Goal: Find contact information: Find contact information

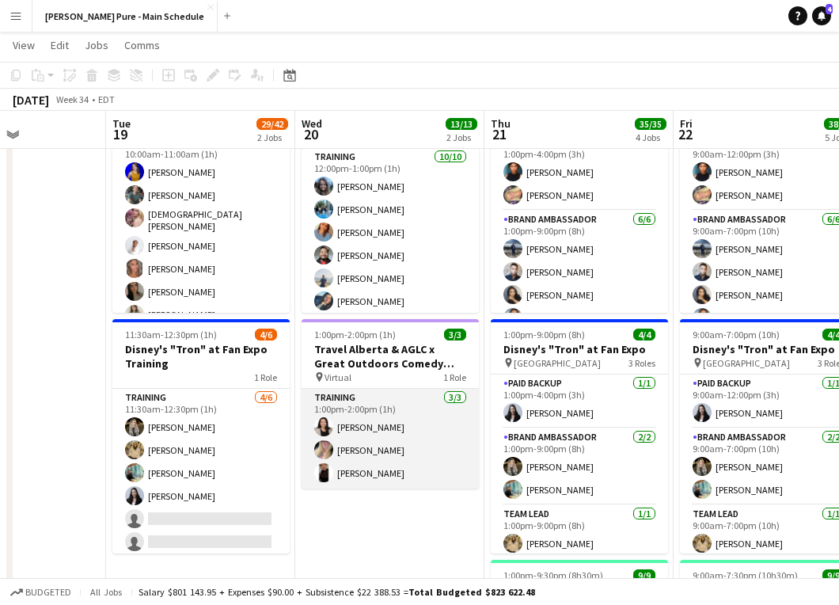
scroll to position [0, 467]
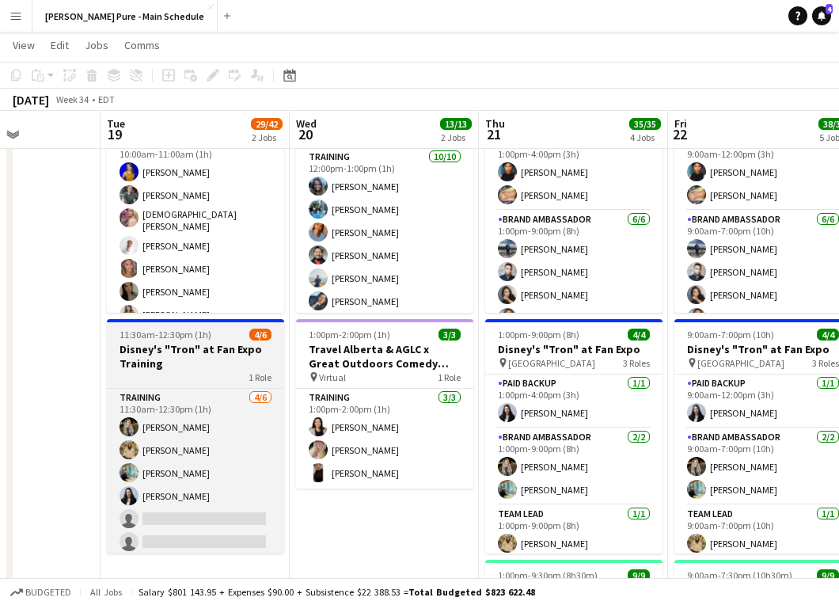
click at [192, 369] on h3 "Disney's "Tron" at Fan Expo Training" at bounding box center [195, 356] width 177 height 29
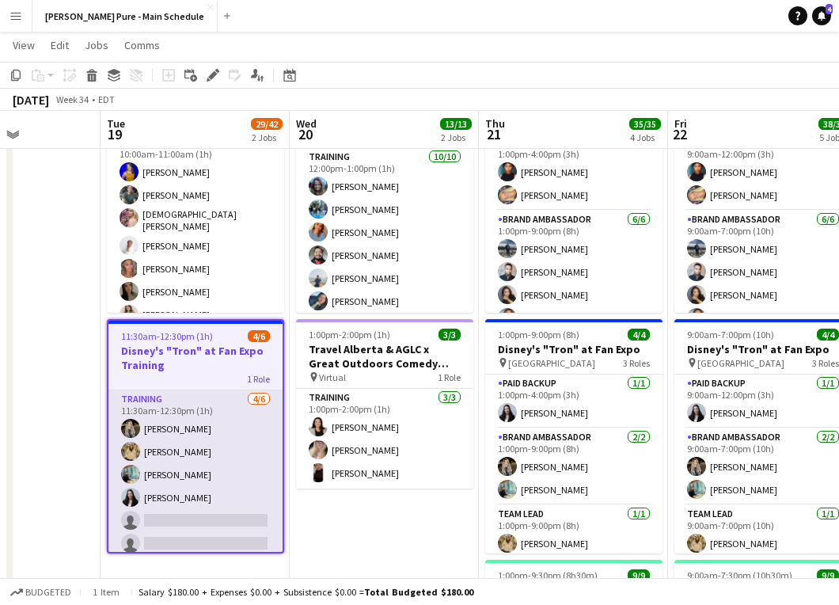
click at [168, 496] on app-card-role "Training [DATE] 11:30am-12:30pm (1h) [PERSON_NAME] [PERSON_NAME] [PERSON_NAME] …" at bounding box center [195, 474] width 174 height 169
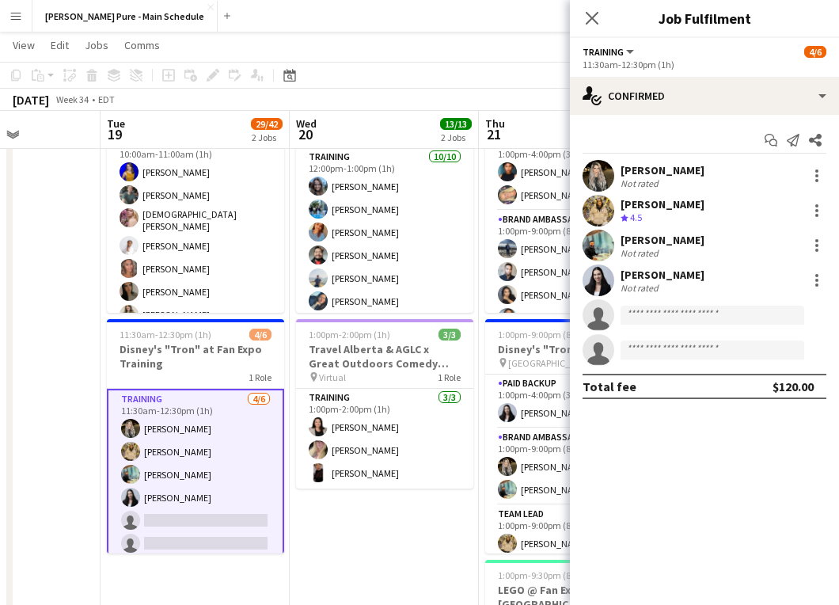
click at [676, 272] on div "[PERSON_NAME]" at bounding box center [663, 275] width 84 height 14
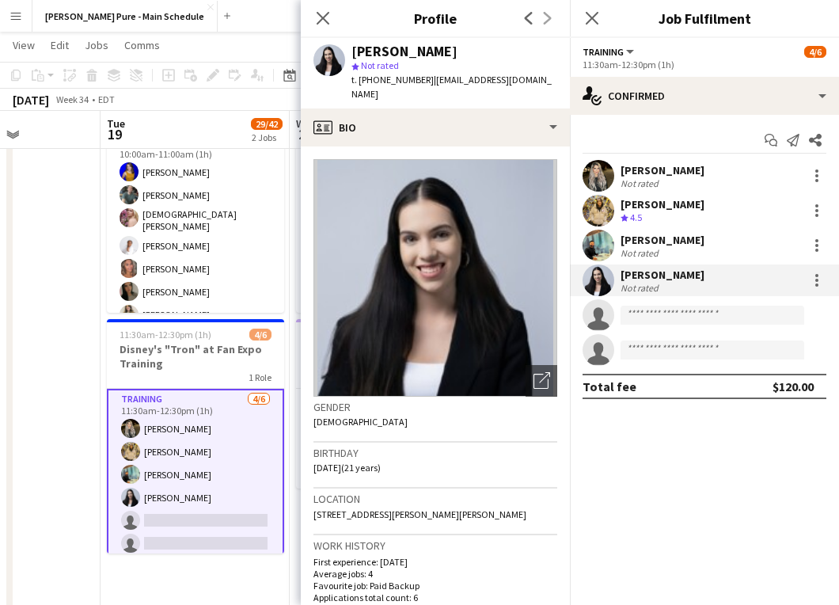
scroll to position [0, 0]
drag, startPoint x: 365, startPoint y: 79, endPoint x: 415, endPoint y: 79, distance: 49.9
click at [415, 79] on span "t. [PHONE_NUMBER]" at bounding box center [393, 80] width 82 height 12
copy span "16475812419"
click at [626, 240] on div "[PERSON_NAME]" at bounding box center [663, 240] width 84 height 14
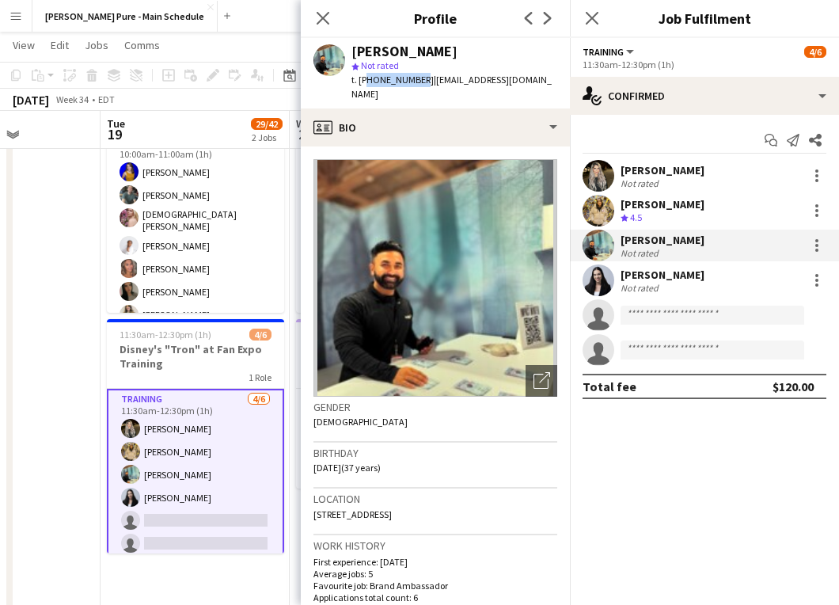
drag, startPoint x: 363, startPoint y: 78, endPoint x: 416, endPoint y: 80, distance: 52.3
click at [416, 80] on span "t. [PHONE_NUMBER]" at bounding box center [393, 80] width 82 height 12
copy span "14168598242"
click at [657, 215] on div "Crew rating 4.5" at bounding box center [663, 217] width 84 height 13
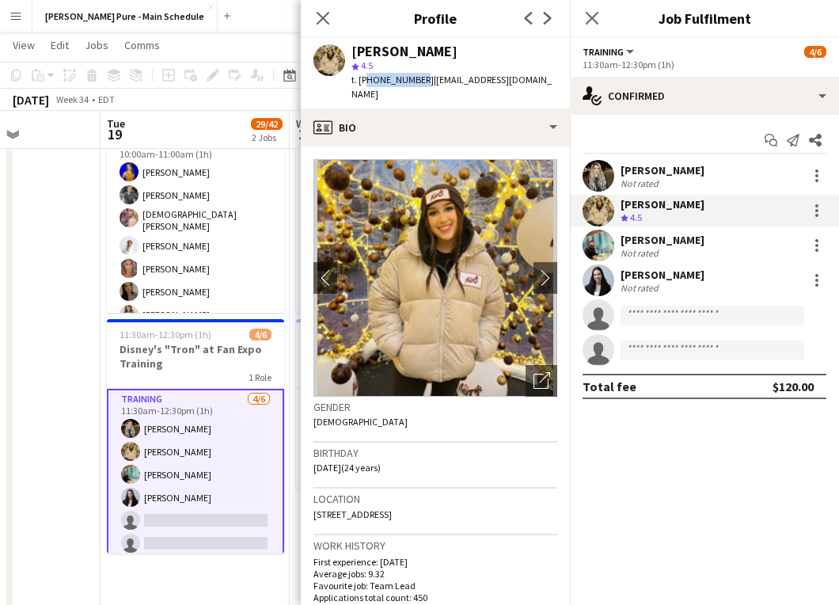
drag, startPoint x: 364, startPoint y: 79, endPoint x: 414, endPoint y: 79, distance: 49.9
click at [414, 79] on span "t. [PHONE_NUMBER]" at bounding box center [393, 80] width 82 height 12
copy span "16477177014"
click at [667, 176] on div "[PERSON_NAME]" at bounding box center [663, 170] width 84 height 14
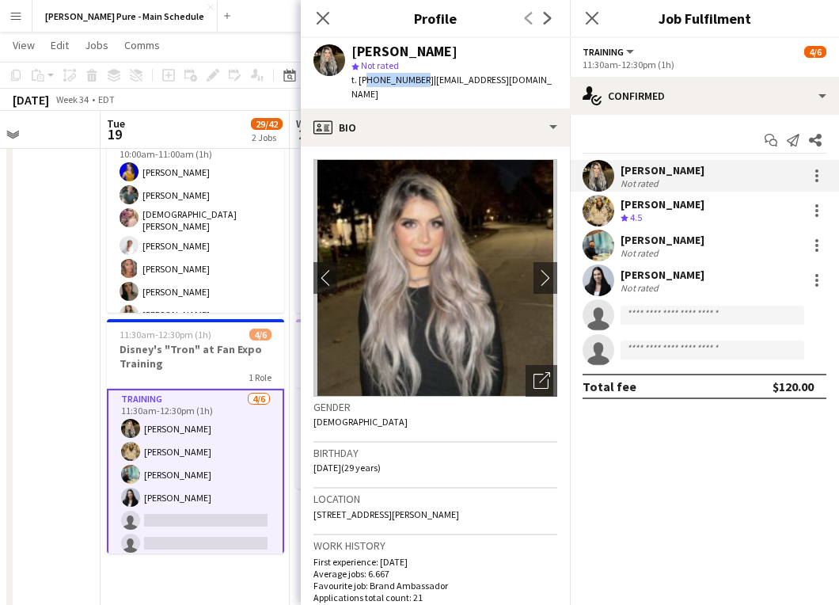
drag, startPoint x: 415, startPoint y: 79, endPoint x: 365, endPoint y: 78, distance: 49.9
click at [365, 78] on span "t. [PHONE_NUMBER]" at bounding box center [393, 80] width 82 height 12
copy span "16478951759"
click at [651, 218] on div "Crew rating 4.5" at bounding box center [663, 217] width 84 height 13
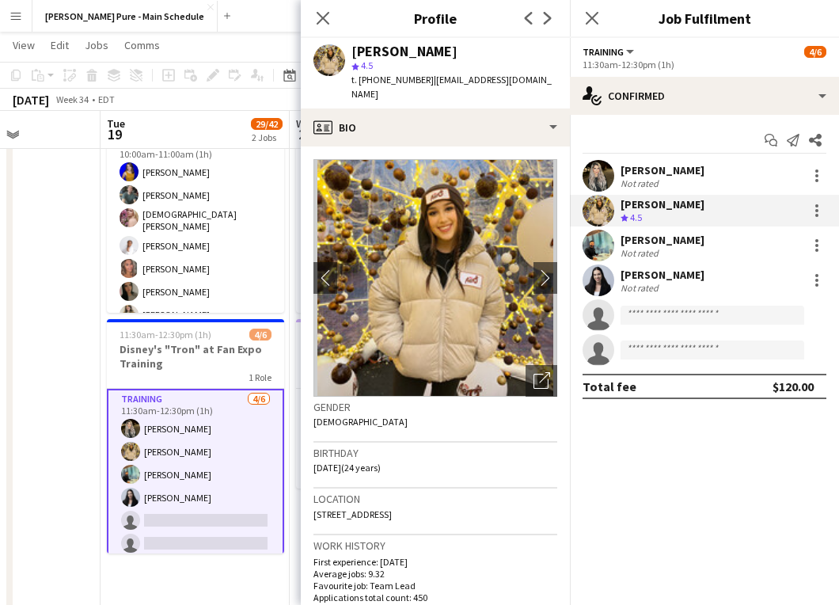
click at [659, 242] on div "[PERSON_NAME]" at bounding box center [663, 240] width 84 height 14
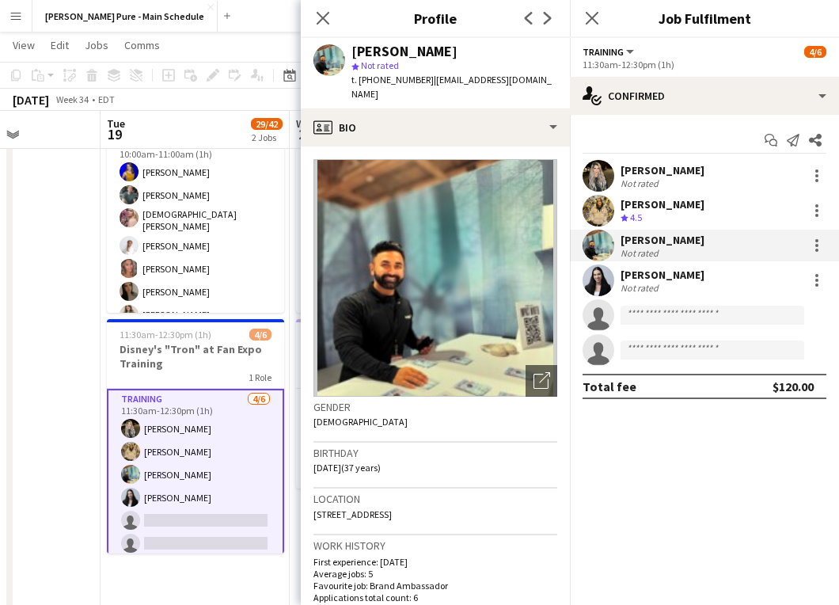
click at [659, 280] on div "[PERSON_NAME]" at bounding box center [663, 275] width 84 height 14
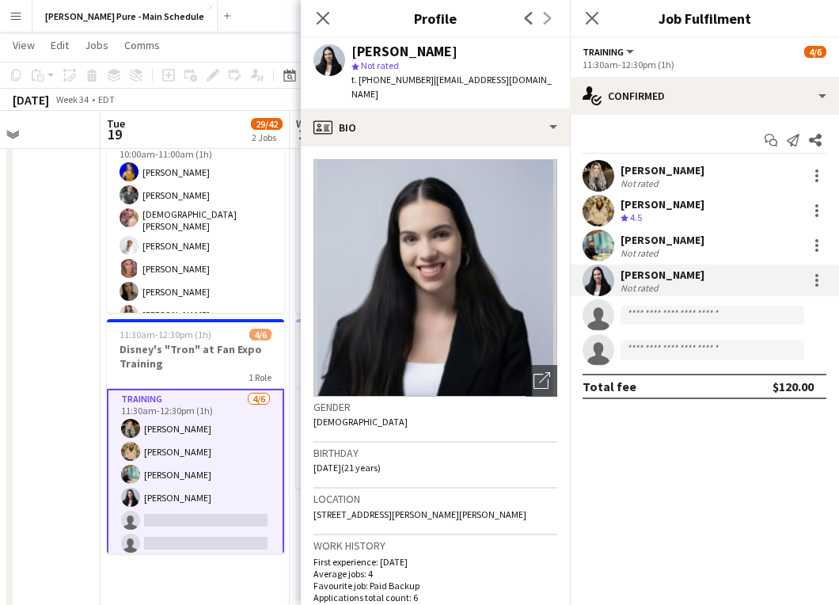
click at [660, 214] on div "Crew rating 4.5" at bounding box center [663, 217] width 84 height 13
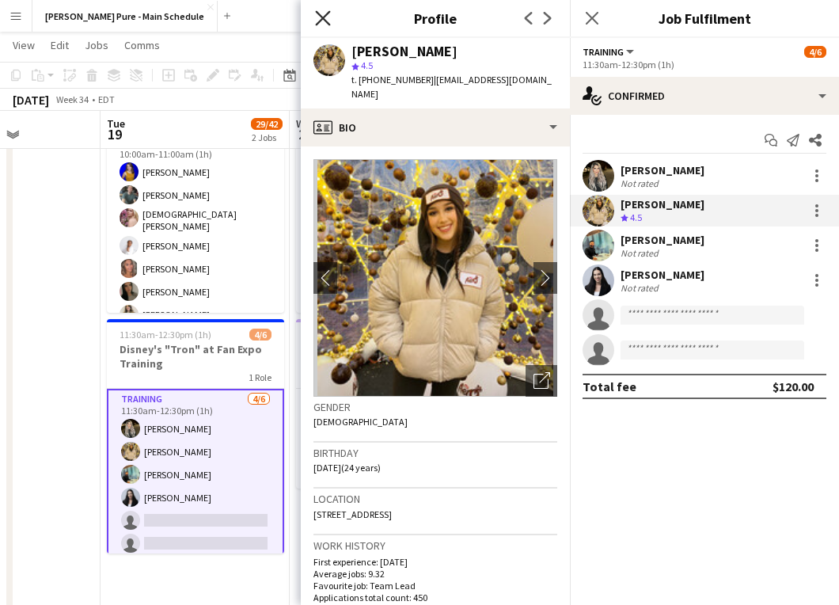
click at [321, 21] on icon "Close pop-in" at bounding box center [322, 17] width 15 height 15
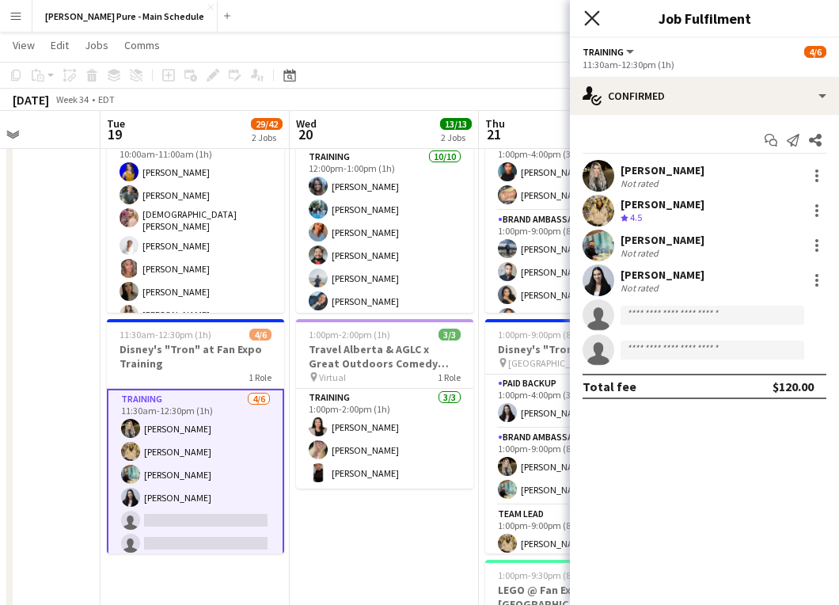
click at [592, 22] on icon "Close pop-in" at bounding box center [591, 17] width 15 height 15
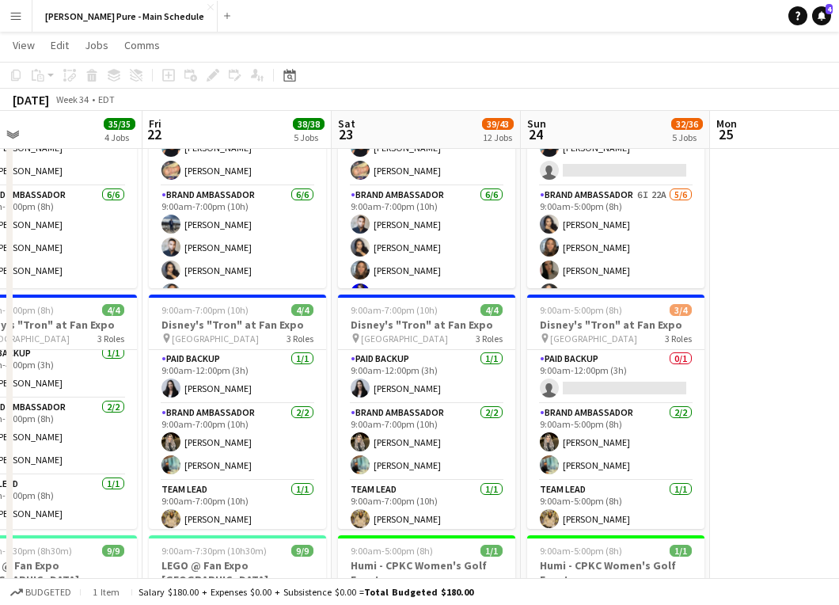
scroll to position [0, 617]
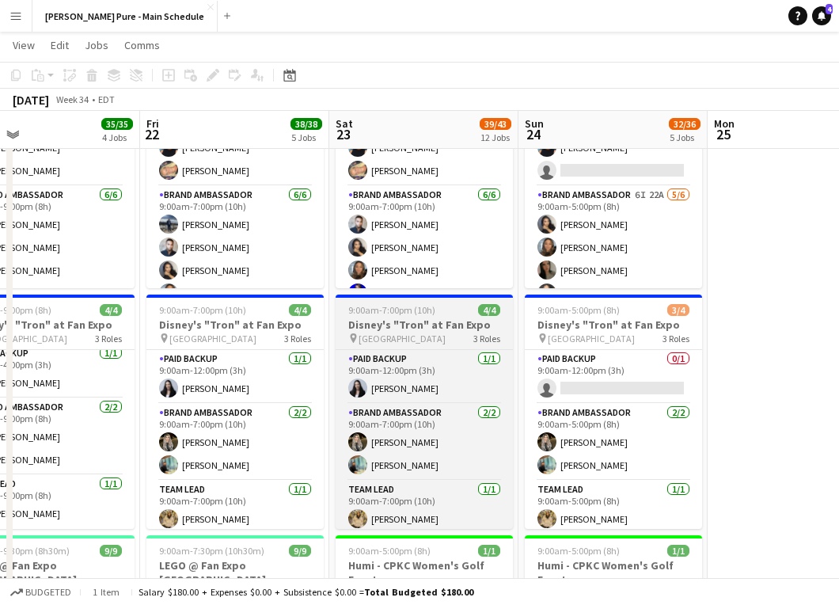
click at [413, 328] on h3 "Disney's "Tron" at Fan Expo" at bounding box center [424, 325] width 177 height 14
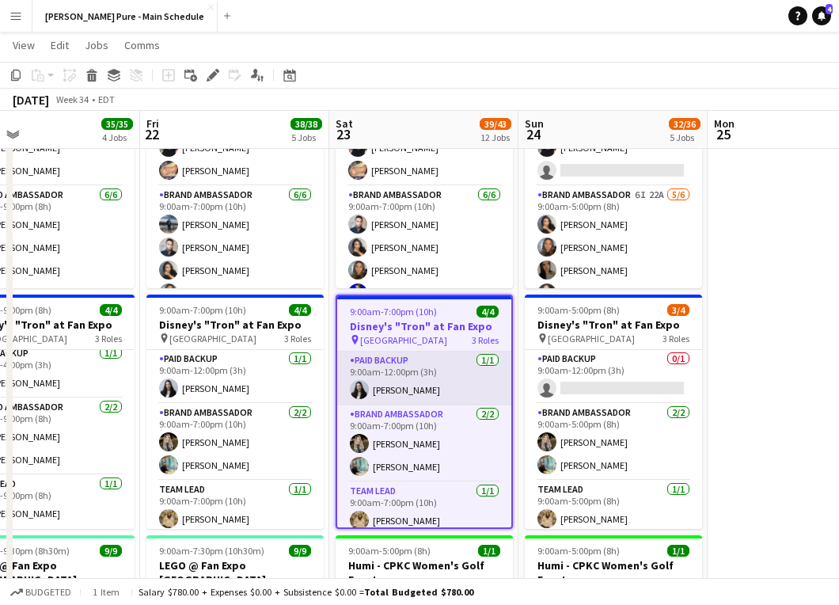
click at [405, 357] on app-card-role "Paid Backup [DATE] 9:00am-12:00pm (3h) [PERSON_NAME]" at bounding box center [424, 379] width 174 height 54
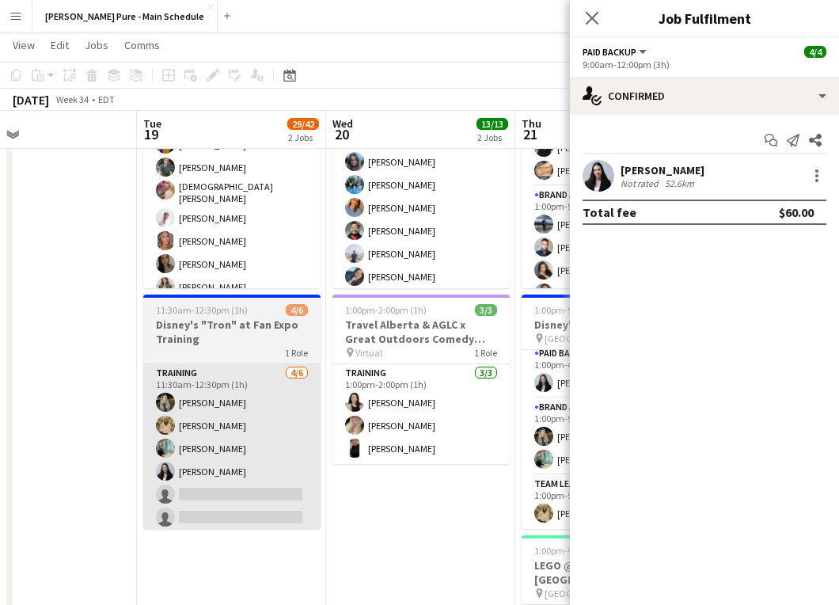
scroll to position [0, 634]
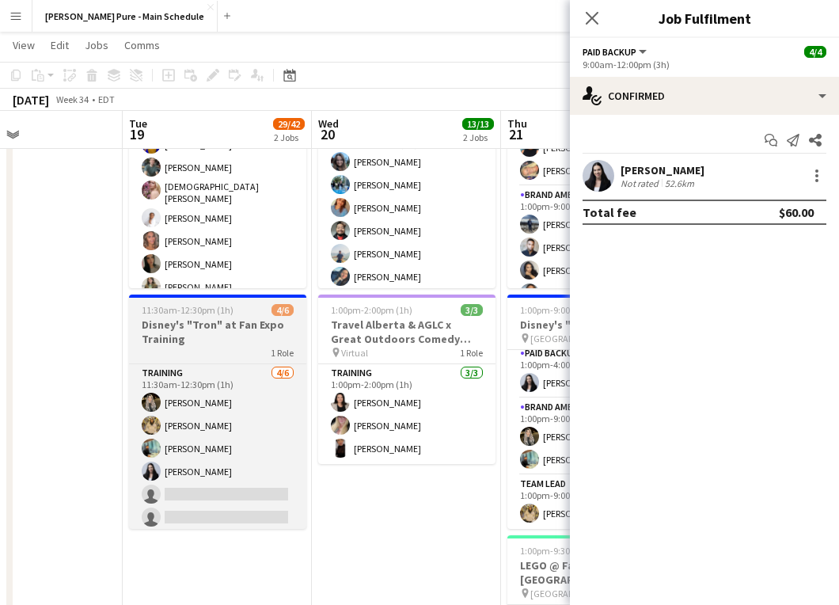
click at [216, 336] on h3 "Disney's "Tron" at Fan Expo Training" at bounding box center [217, 332] width 177 height 29
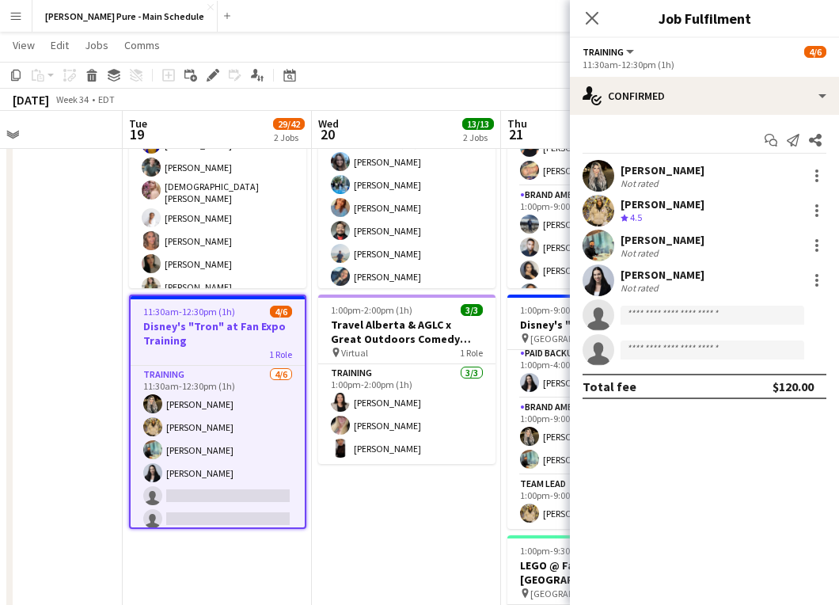
click at [664, 179] on div "Not rated" at bounding box center [663, 183] width 84 height 12
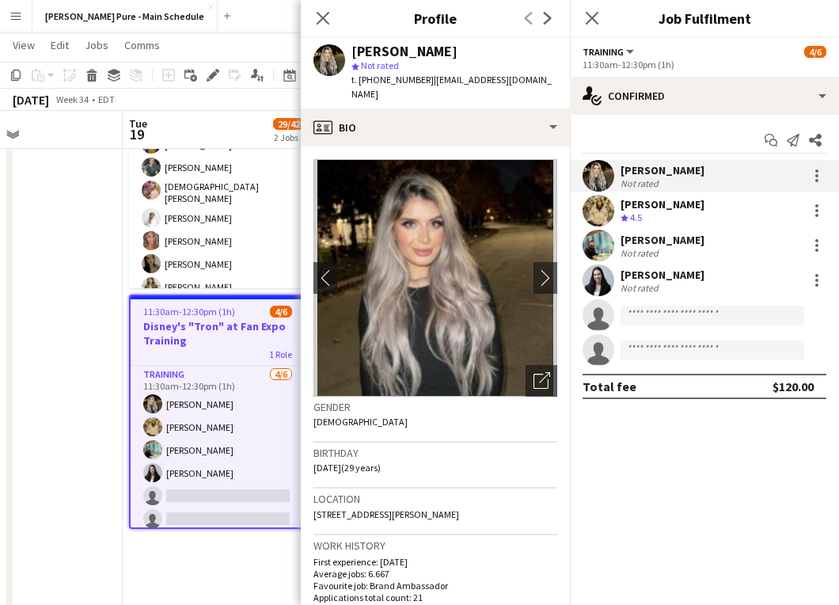
drag, startPoint x: 422, startPoint y: 79, endPoint x: 520, endPoint y: 80, distance: 98.2
click at [520, 80] on div "[PERSON_NAME] star Not rated t. [PHONE_NUMBER] | [EMAIL_ADDRESS][DOMAIN_NAME]" at bounding box center [435, 73] width 269 height 70
copy span "[EMAIL_ADDRESS][DOMAIN_NAME]"
click at [657, 206] on div "[PERSON_NAME]" at bounding box center [663, 204] width 84 height 14
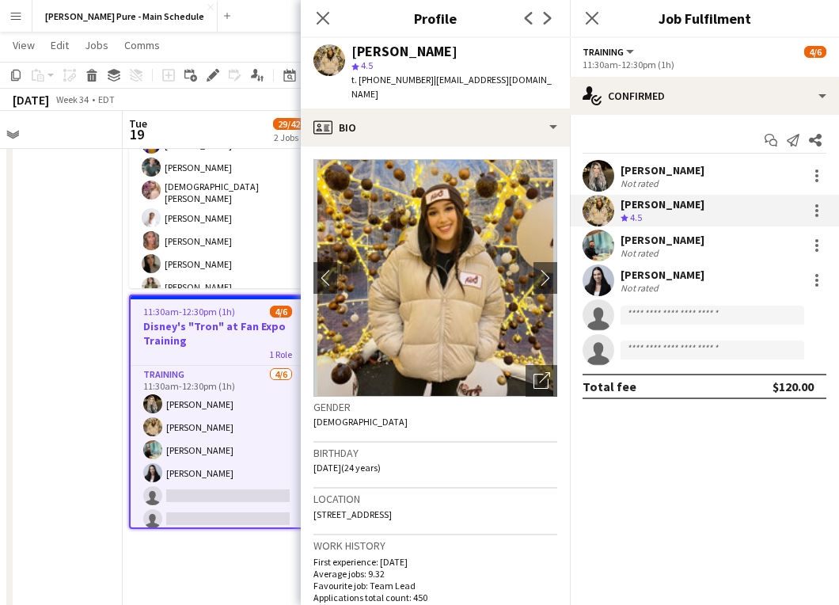
drag, startPoint x: 423, startPoint y: 81, endPoint x: 508, endPoint y: 83, distance: 84.8
click at [508, 83] on div "[PERSON_NAME] star 4.5 t. [PHONE_NUMBER] | [PERSON_NAME][EMAIL_ADDRESS][DOMAIN_…" at bounding box center [435, 73] width 269 height 70
copy span "[EMAIL_ADDRESS][DOMAIN_NAME]"
click at [668, 244] on div "[PERSON_NAME] Not rated" at bounding box center [704, 246] width 269 height 32
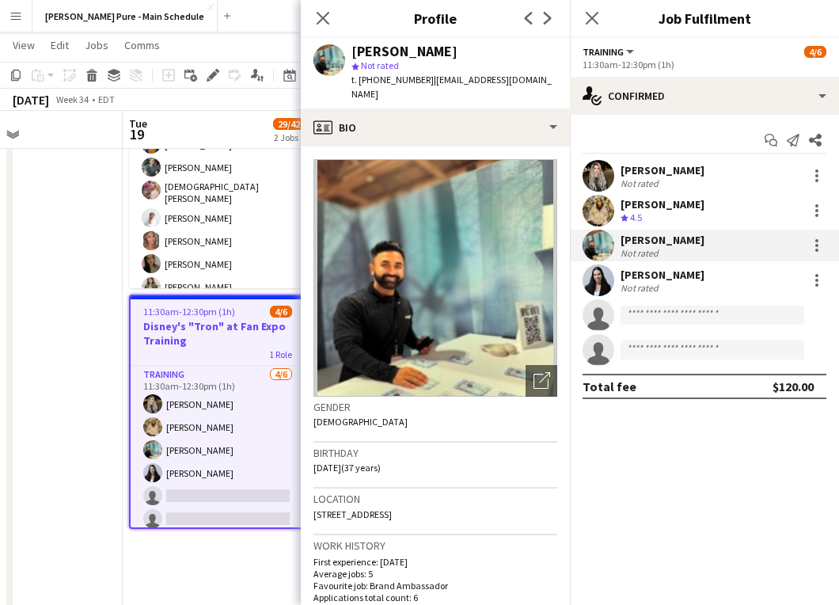
drag, startPoint x: 423, startPoint y: 80, endPoint x: 508, endPoint y: 82, distance: 84.7
click at [508, 82] on div "[PERSON_NAME] star Not rated t. [PHONE_NUMBER] | [EMAIL_ADDRESS][DOMAIN_NAME]" at bounding box center [435, 73] width 269 height 70
copy span "[EMAIL_ADDRESS][DOMAIN_NAME]"
click at [660, 279] on div "[PERSON_NAME]" at bounding box center [663, 275] width 84 height 14
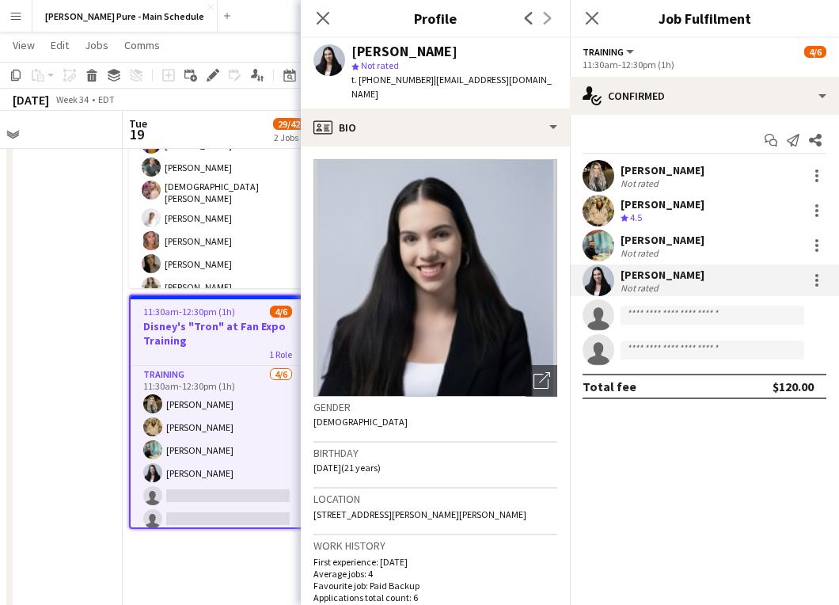
drag, startPoint x: 424, startPoint y: 82, endPoint x: 542, endPoint y: 86, distance: 118.1
click at [542, 86] on div "t. [PHONE_NUMBER] | [EMAIL_ADDRESS][DOMAIN_NAME]" at bounding box center [455, 87] width 206 height 29
click at [546, 83] on span "| [EMAIL_ADDRESS][DOMAIN_NAME]" at bounding box center [452, 87] width 200 height 26
drag, startPoint x: 550, startPoint y: 82, endPoint x: 422, endPoint y: 80, distance: 128.3
click at [422, 80] on span "| [EMAIL_ADDRESS][DOMAIN_NAME]" at bounding box center [452, 87] width 200 height 26
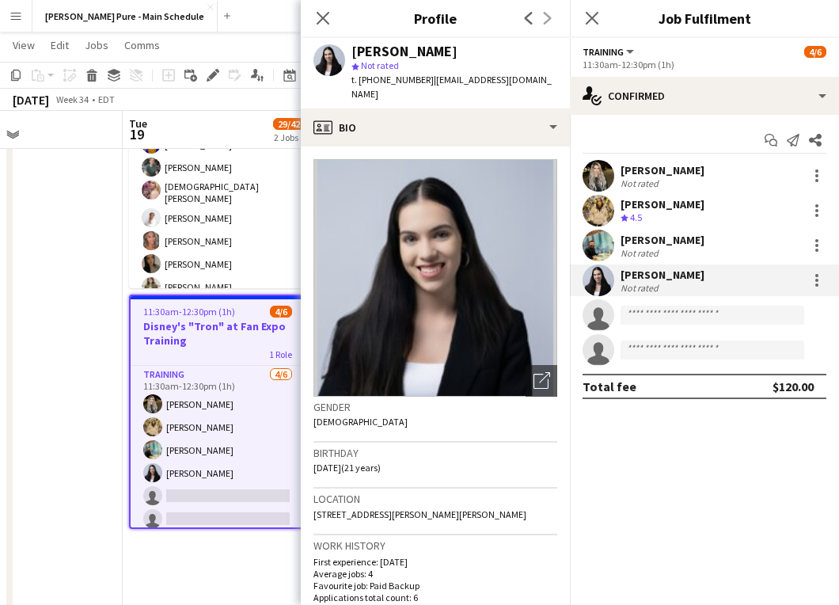
copy span "[EMAIL_ADDRESS][DOMAIN_NAME]"
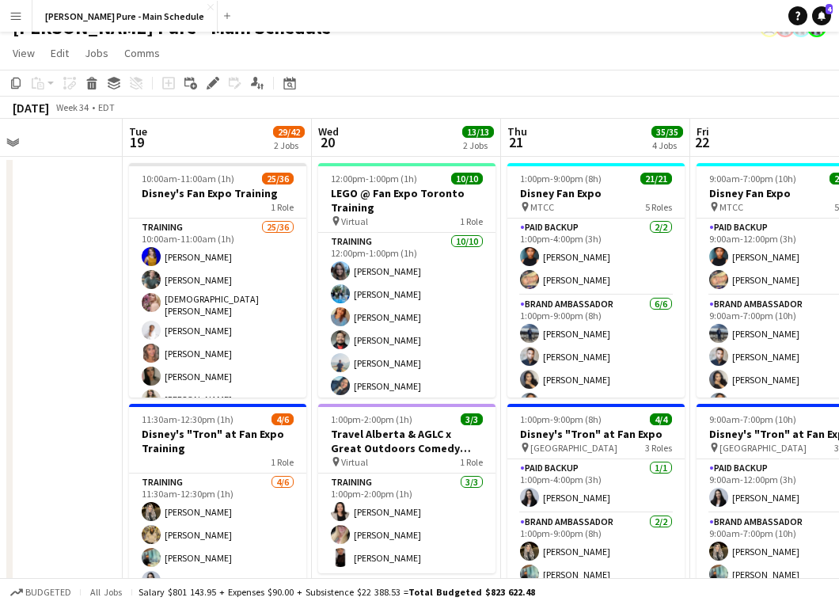
scroll to position [63, 0]
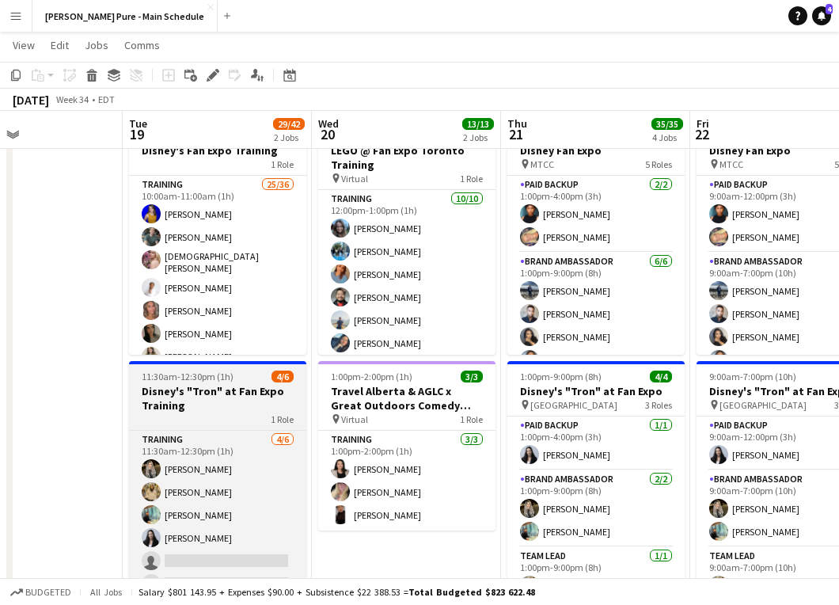
click at [183, 409] on h3 "Disney's "Tron" at Fan Expo Training" at bounding box center [217, 398] width 177 height 29
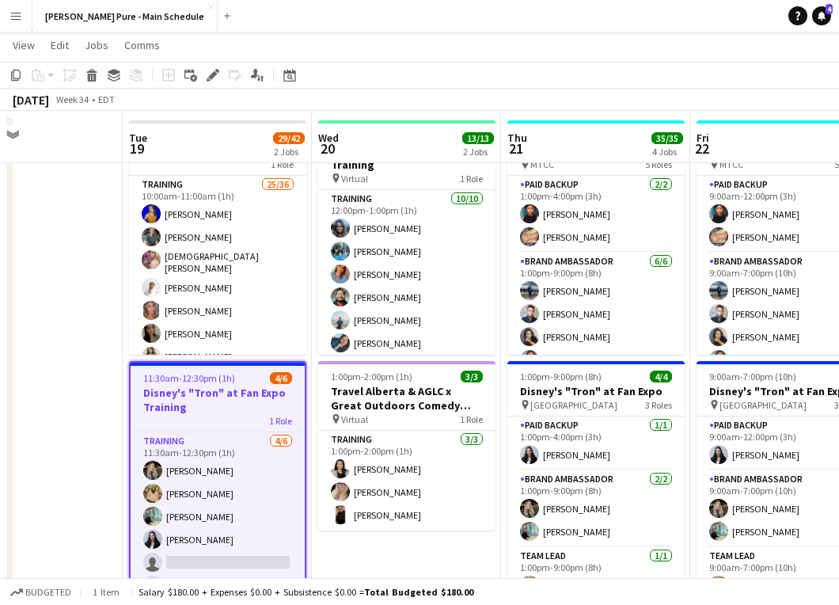
scroll to position [110, 0]
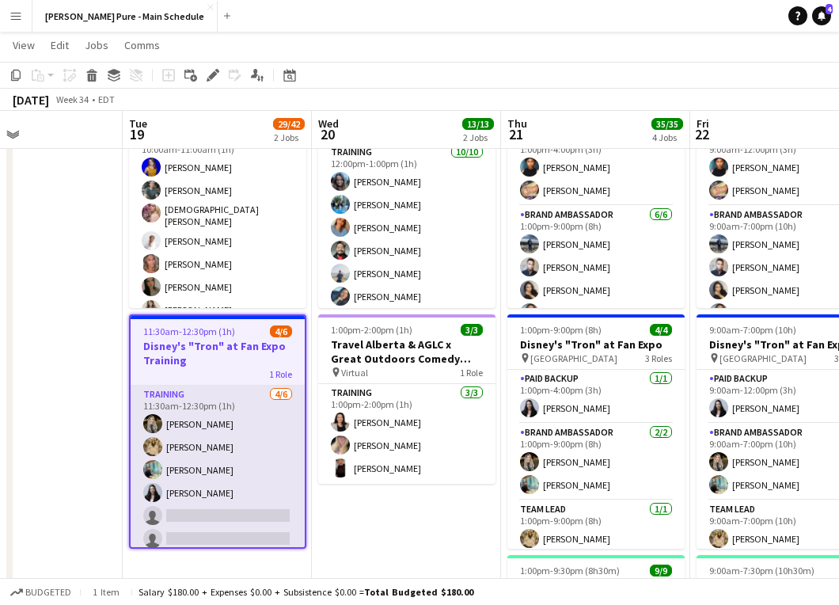
click at [235, 415] on app-card-role "Training [DATE] 11:30am-12:30pm (1h) [PERSON_NAME] [PERSON_NAME] [PERSON_NAME] …" at bounding box center [218, 470] width 174 height 169
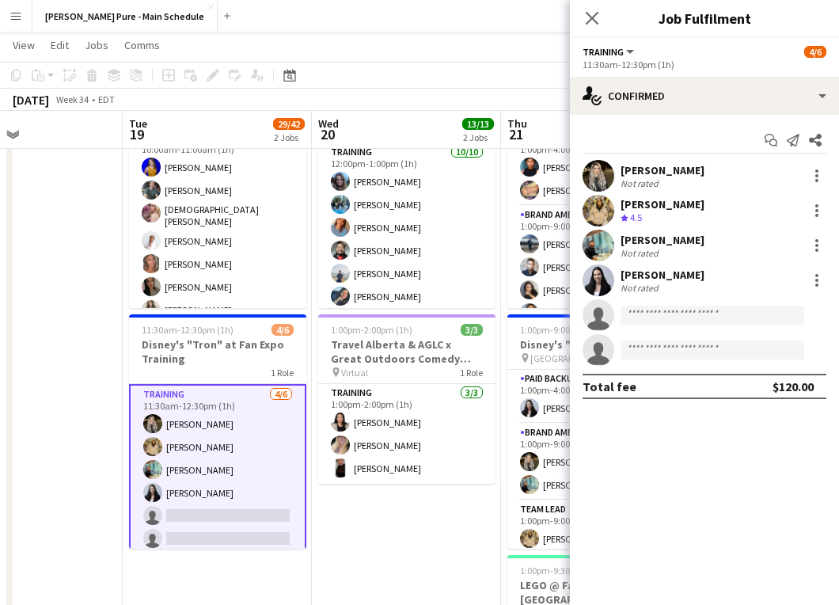
click at [645, 164] on div "[PERSON_NAME]" at bounding box center [663, 170] width 84 height 14
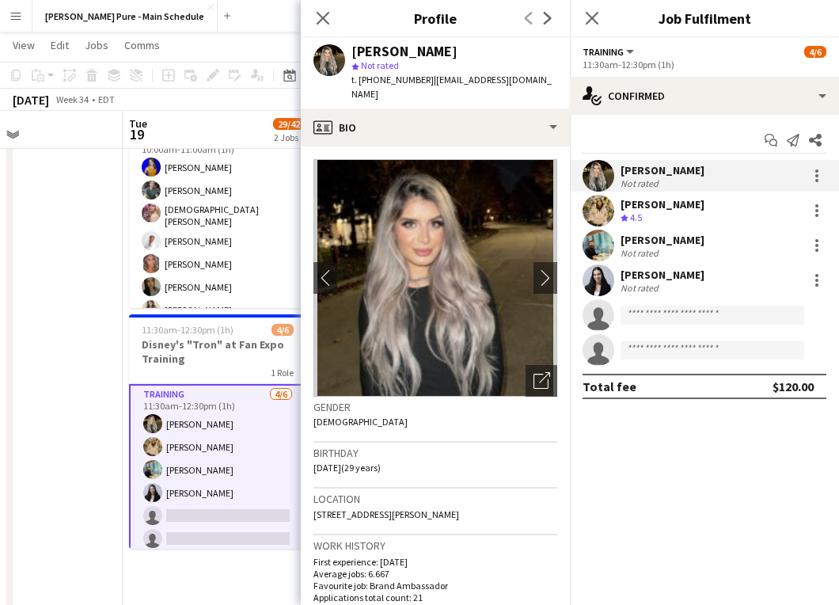
drag, startPoint x: 517, startPoint y: 81, endPoint x: 422, endPoint y: 78, distance: 95.0
click at [422, 78] on span "| [EMAIL_ADDRESS][DOMAIN_NAME]" at bounding box center [452, 87] width 200 height 26
copy span "[EMAIL_ADDRESS][DOMAIN_NAME]"
click at [655, 216] on div "Crew rating 4.5" at bounding box center [663, 217] width 84 height 13
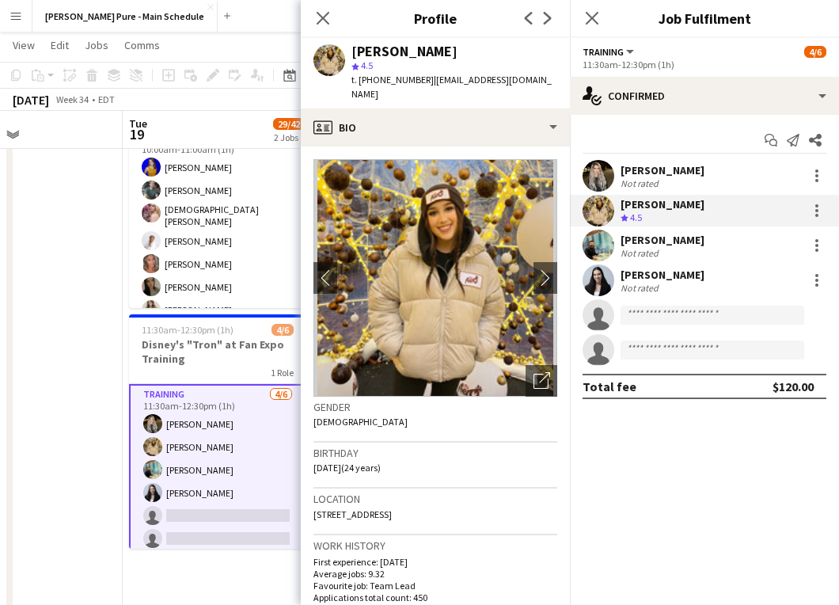
drag, startPoint x: 423, startPoint y: 81, endPoint x: 507, endPoint y: 81, distance: 83.9
click at [507, 81] on div "[PERSON_NAME] star 4.5 t. [PHONE_NUMBER] | [PERSON_NAME][EMAIL_ADDRESS][DOMAIN_…" at bounding box center [435, 73] width 269 height 70
copy span "[EMAIL_ADDRESS][DOMAIN_NAME]"
click at [667, 235] on div "[PERSON_NAME] Not rated" at bounding box center [704, 246] width 269 height 32
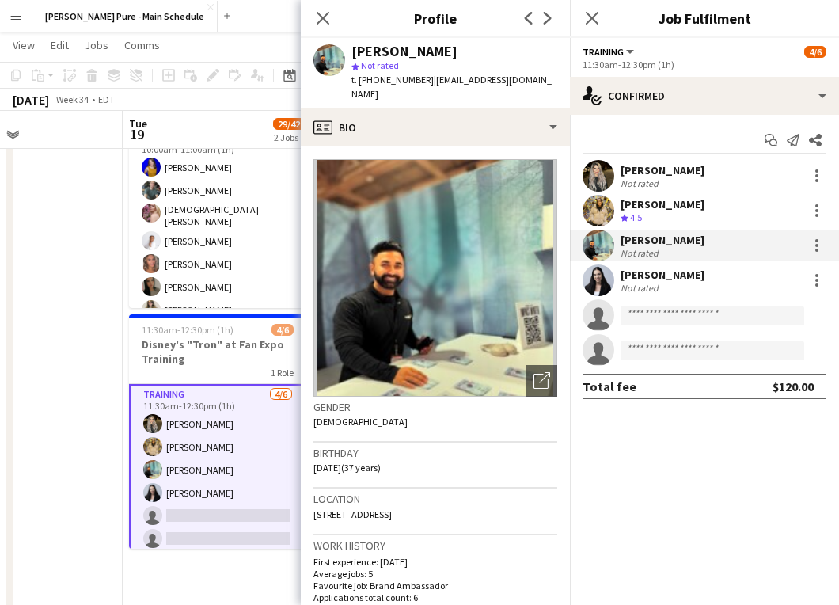
drag, startPoint x: 421, startPoint y: 78, endPoint x: 508, endPoint y: 78, distance: 87.1
click at [508, 78] on div "[PERSON_NAME] star Not rated t. [PHONE_NUMBER] | [EMAIL_ADDRESS][DOMAIN_NAME]" at bounding box center [435, 73] width 269 height 70
click at [660, 280] on div "[PERSON_NAME]" at bounding box center [663, 275] width 84 height 14
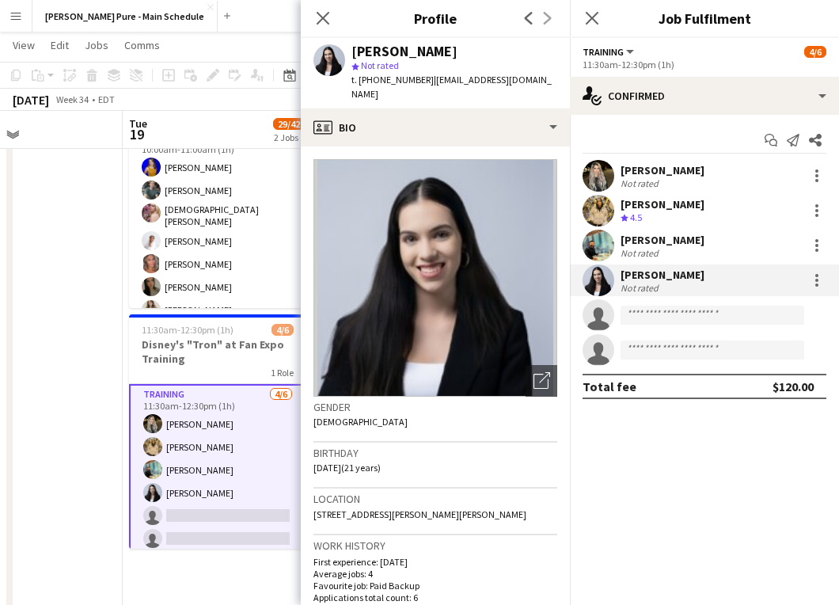
drag, startPoint x: 423, startPoint y: 79, endPoint x: 552, endPoint y: 80, distance: 129.1
click at [552, 80] on span "| [EMAIL_ADDRESS][DOMAIN_NAME]" at bounding box center [452, 87] width 200 height 26
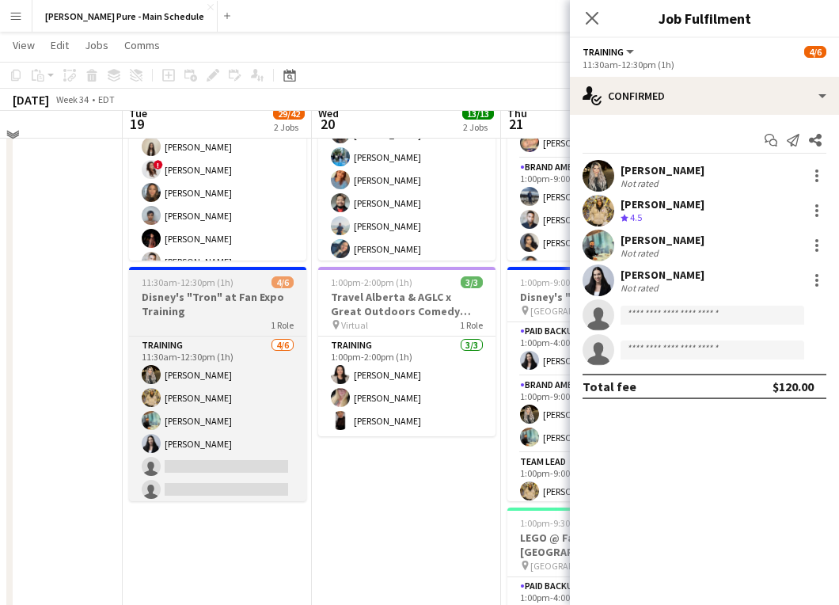
scroll to position [162, 0]
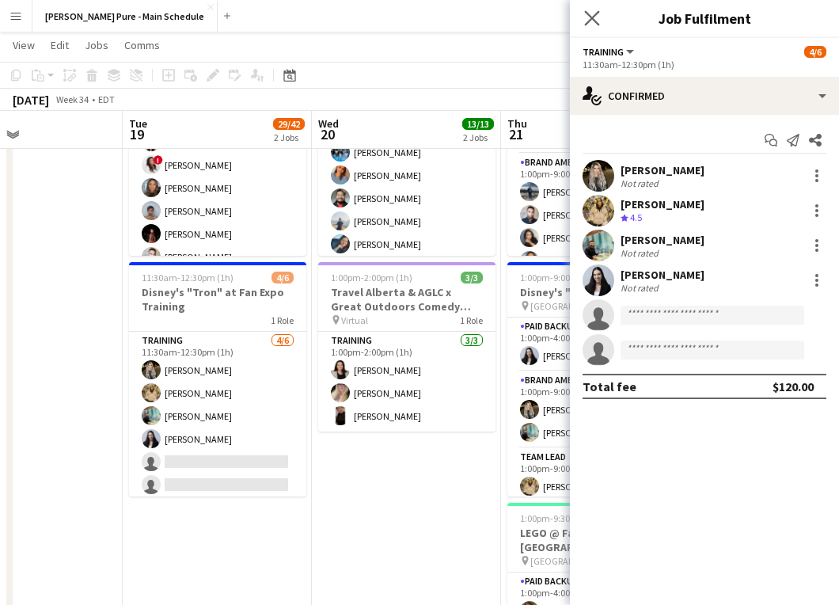
click at [600, 21] on app-icon "Close pop-in" at bounding box center [592, 18] width 23 height 23
